Goal: Information Seeking & Learning: Learn about a topic

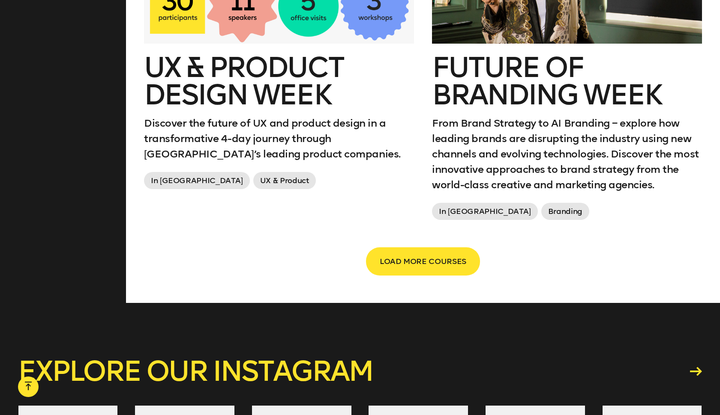
scroll to position [1548, 0]
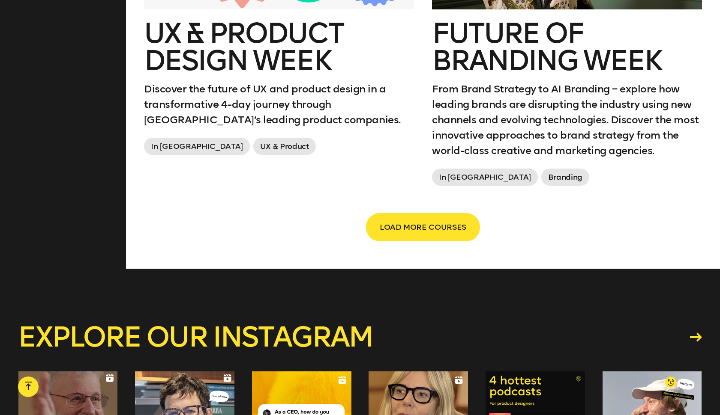
click at [414, 236] on button "LOAD MORE COURSES" at bounding box center [423, 227] width 114 height 28
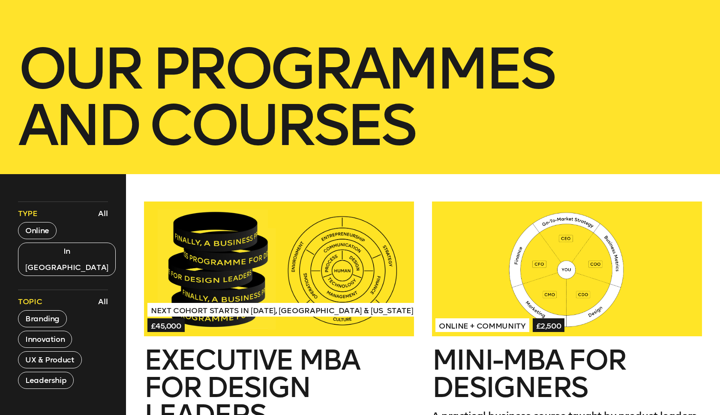
scroll to position [176, 0]
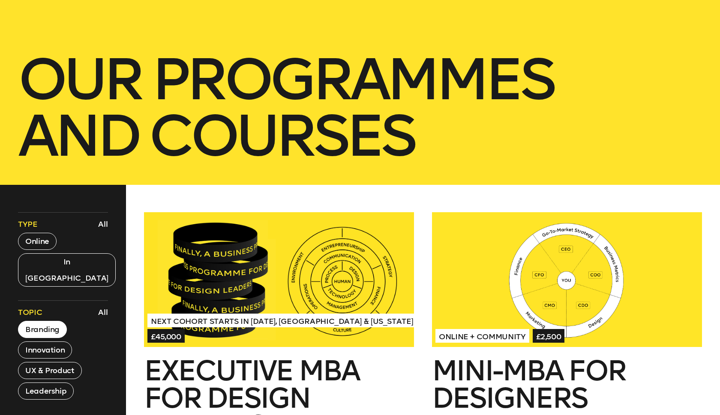
click at [43, 321] on button "Branding" at bounding box center [42, 329] width 49 height 17
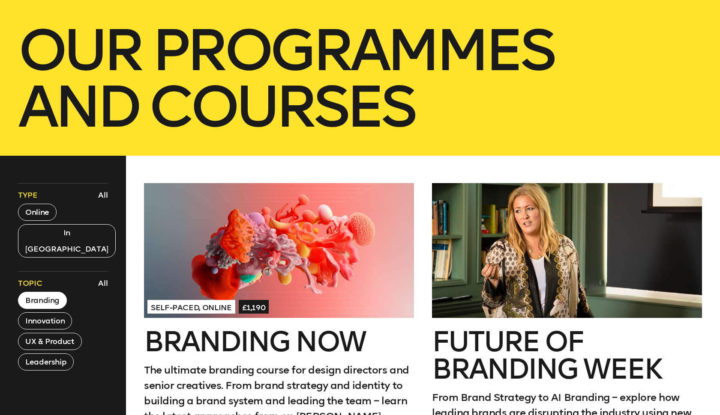
scroll to position [236, 0]
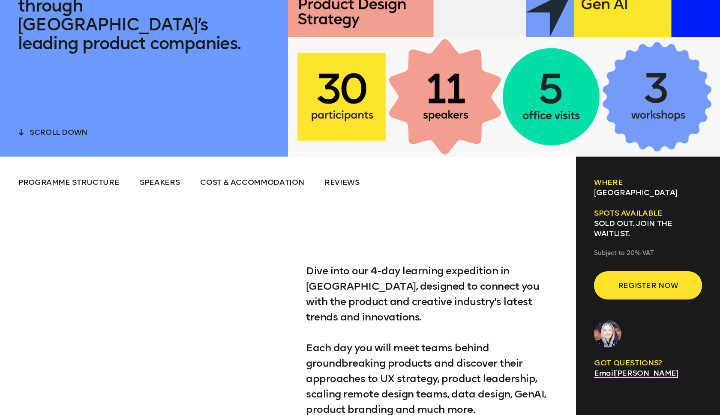
scroll to position [315, 0]
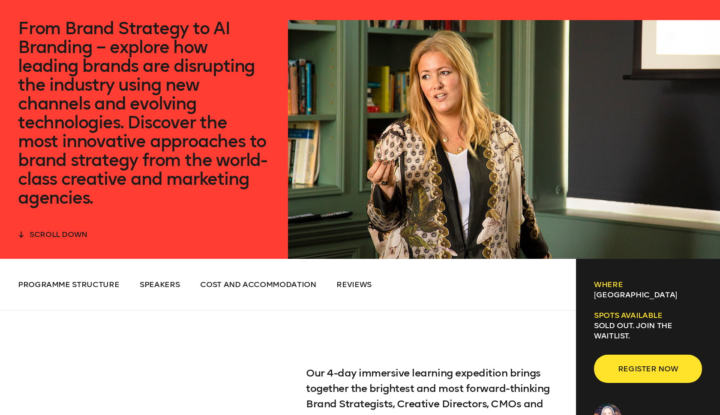
scroll to position [234, 0]
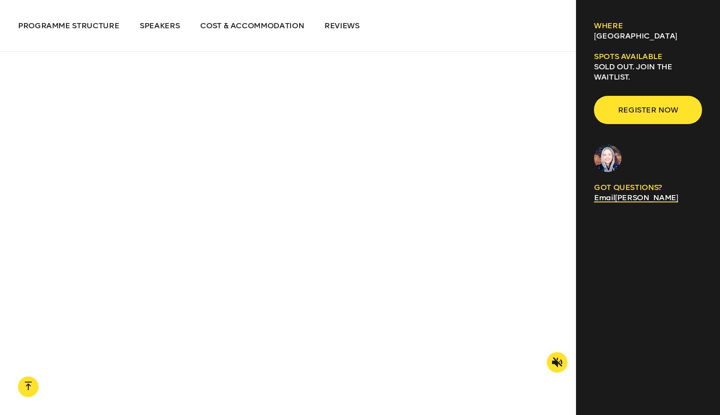
scroll to position [1265, 0]
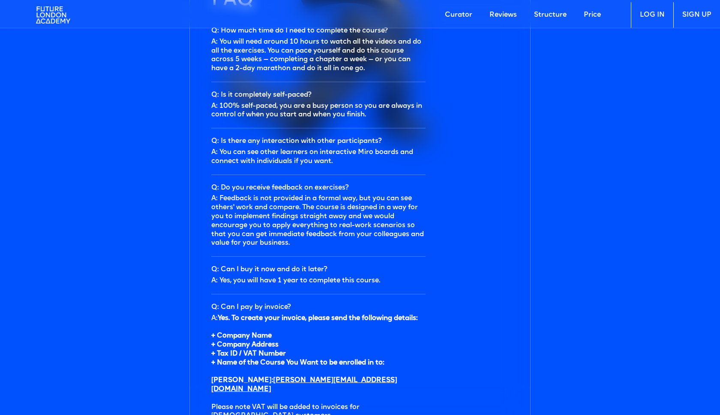
scroll to position [2685, 0]
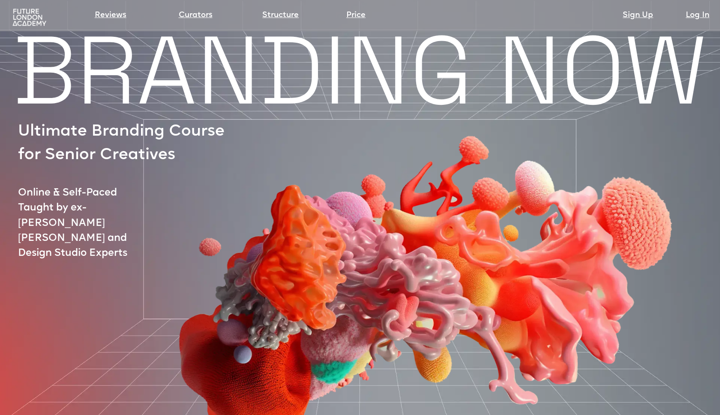
scroll to position [35, 0]
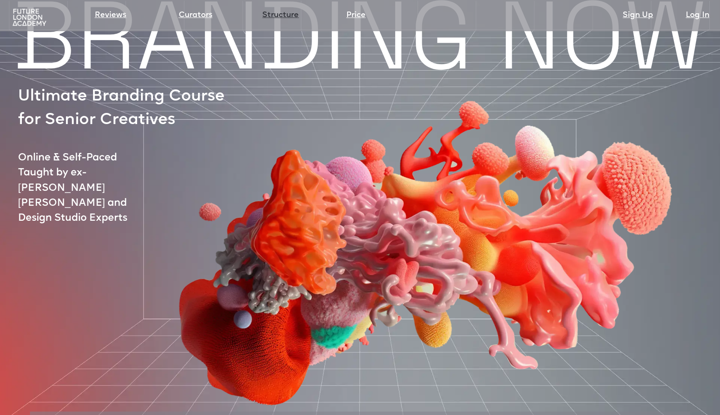
click at [278, 14] on link "Structure" at bounding box center [280, 15] width 36 height 12
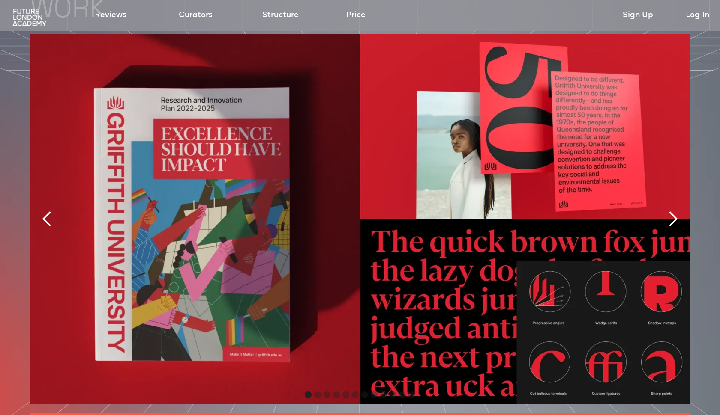
scroll to position [1886, 0]
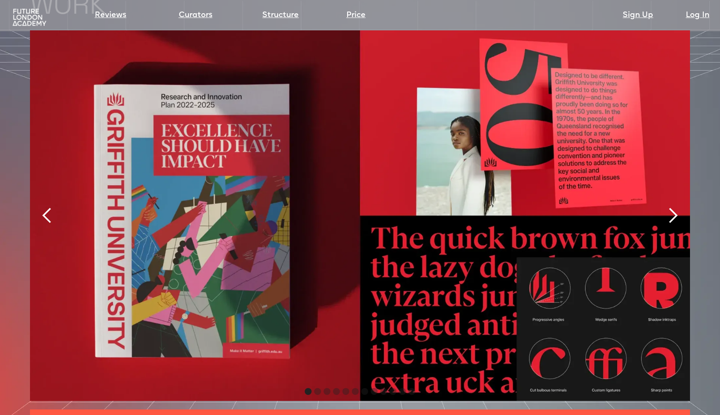
click at [674, 207] on div "next slide" at bounding box center [672, 215] width 17 height 17
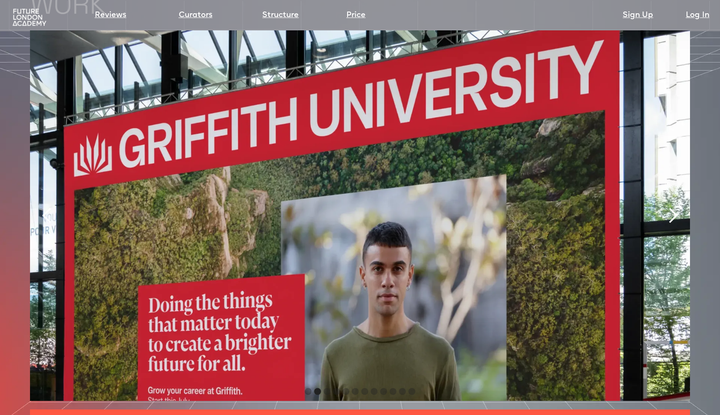
click at [674, 207] on div "next slide" at bounding box center [672, 215] width 17 height 17
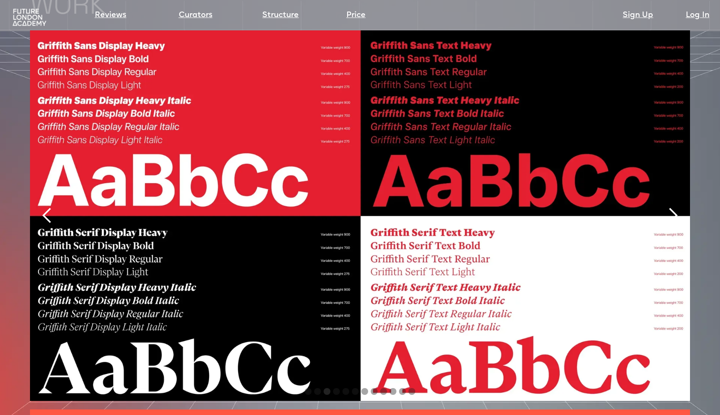
click at [674, 207] on div "next slide" at bounding box center [672, 215] width 17 height 17
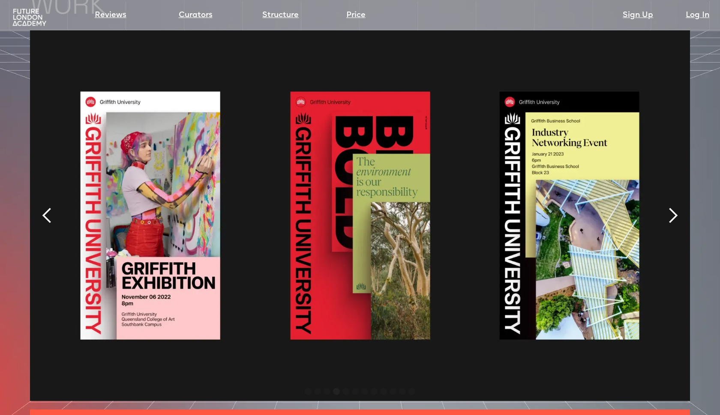
click at [674, 207] on div "next slide" at bounding box center [672, 215] width 17 height 17
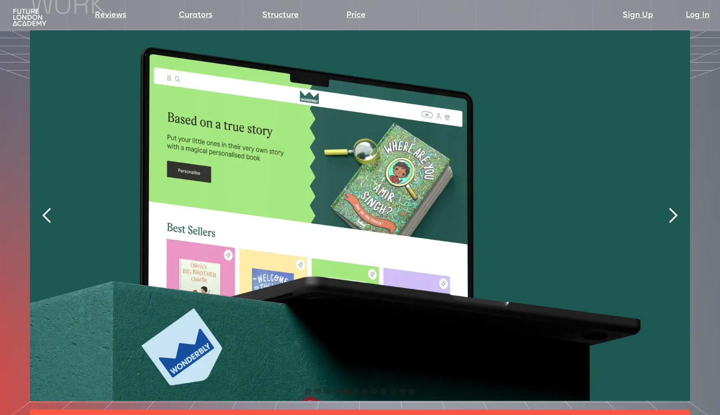
click at [674, 207] on div "next slide" at bounding box center [672, 215] width 17 height 17
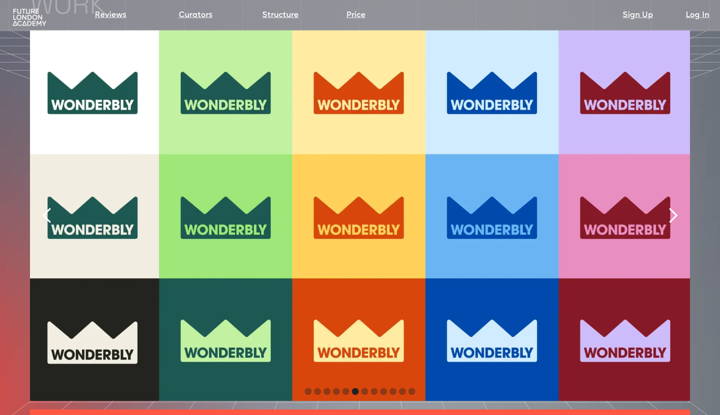
click at [674, 207] on div "next slide" at bounding box center [672, 215] width 17 height 17
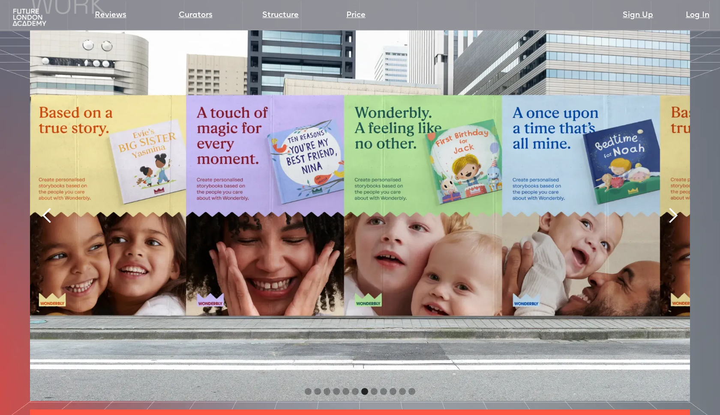
click at [674, 207] on div "next slide" at bounding box center [672, 215] width 17 height 17
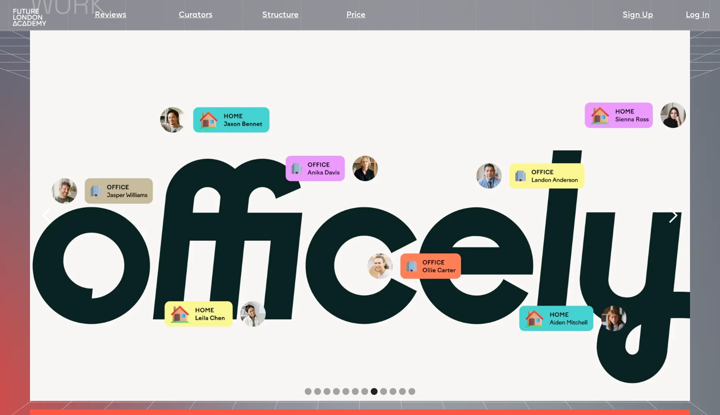
click at [674, 207] on div "next slide" at bounding box center [672, 215] width 17 height 17
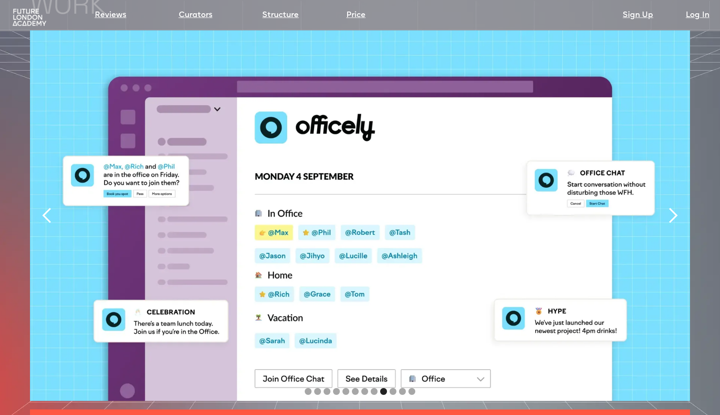
click at [674, 207] on div "next slide" at bounding box center [672, 215] width 17 height 17
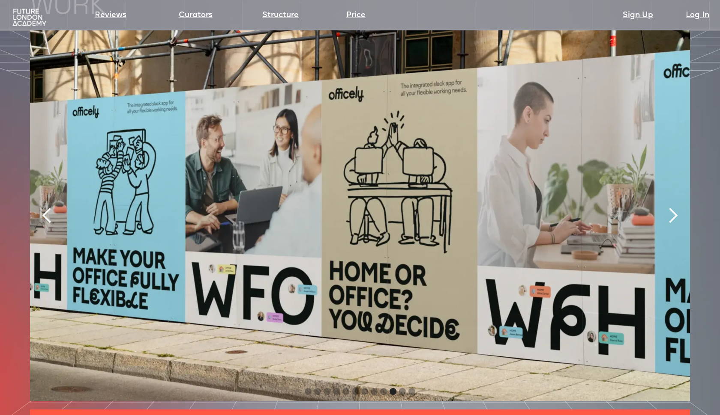
click at [674, 207] on div "next slide" at bounding box center [672, 215] width 17 height 17
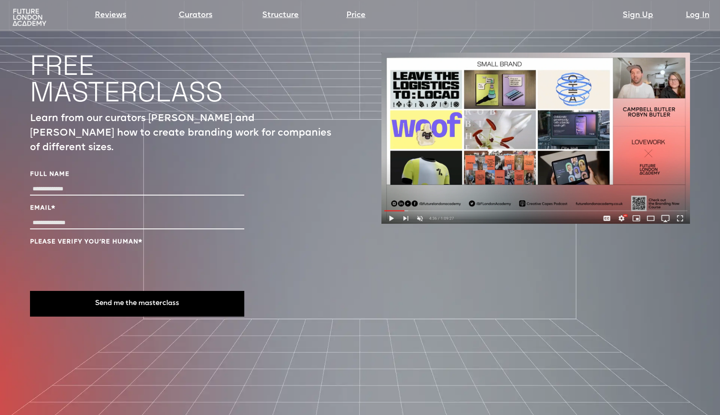
scroll to position [2934, 0]
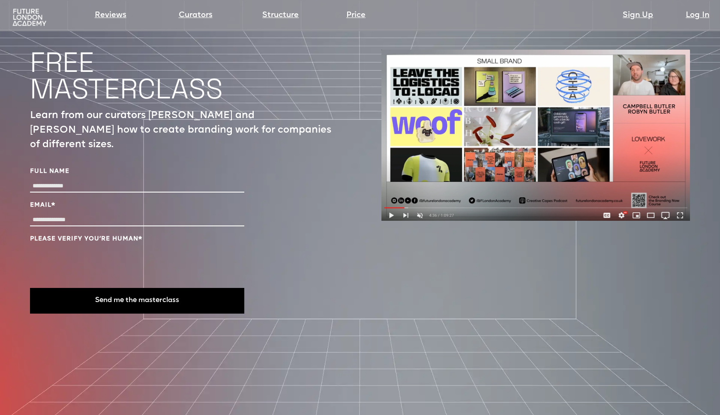
click at [478, 108] on img at bounding box center [535, 136] width 308 height 172
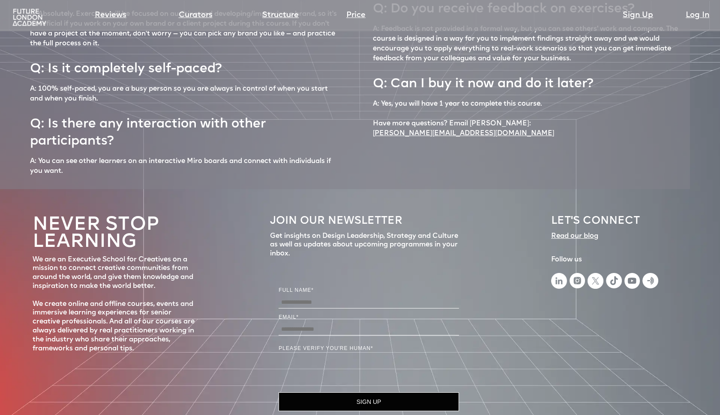
scroll to position [3785, 0]
